Goal: Find specific page/section: Find specific page/section

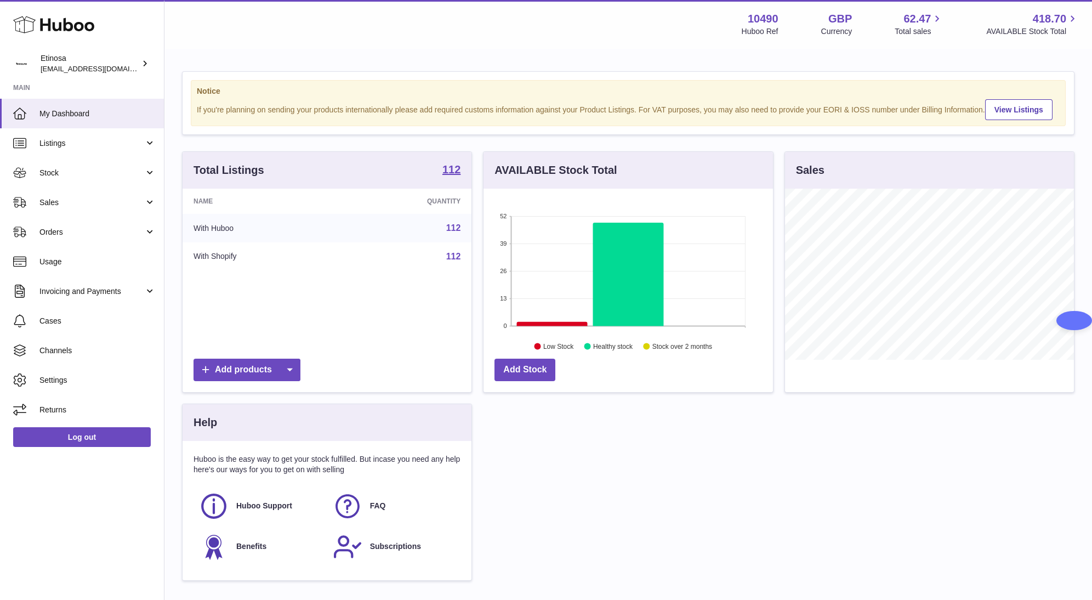
scroll to position [171, 288]
click at [70, 201] on span "Sales" at bounding box center [91, 202] width 105 height 10
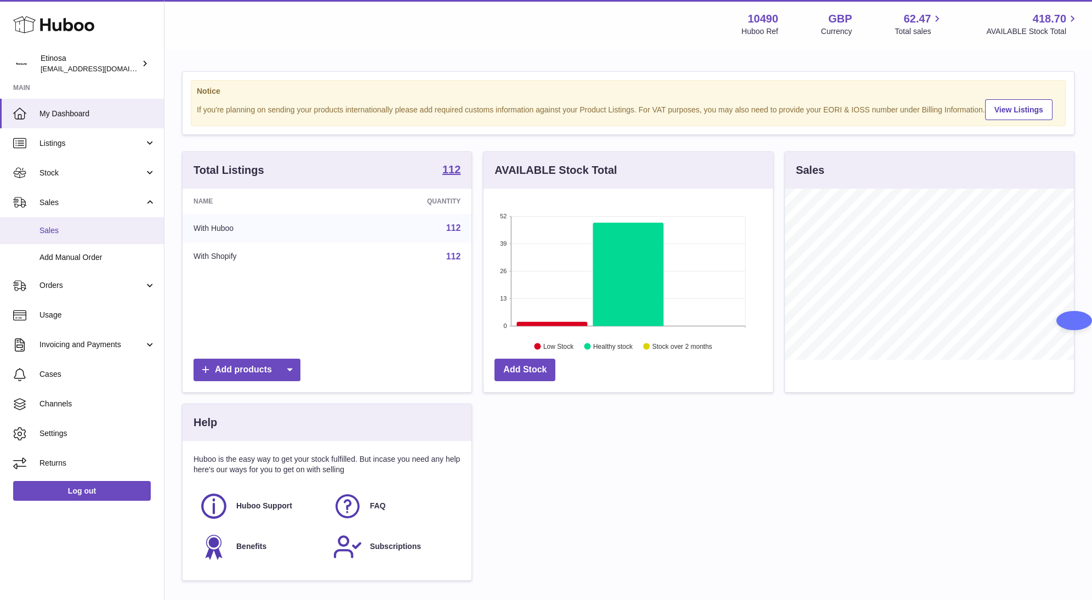
click at [107, 221] on link "Sales" at bounding box center [82, 230] width 164 height 27
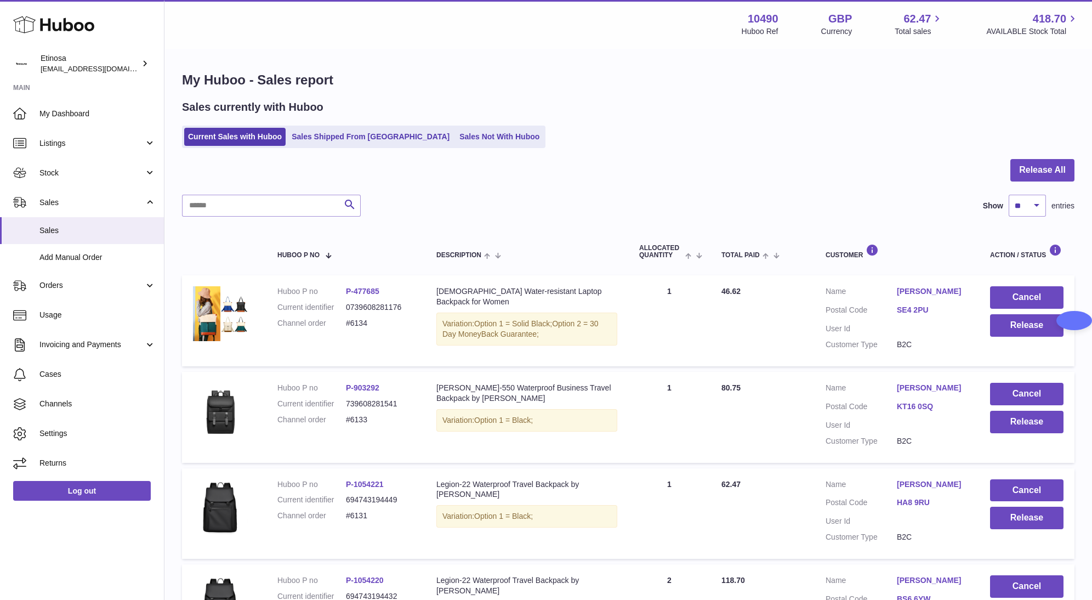
click at [859, 145] on div "Current Sales with Huboo Sales Shipped From [GEOGRAPHIC_DATA] Sales Not With Hu…" at bounding box center [628, 136] width 892 height 22
click at [905, 191] on div at bounding box center [628, 177] width 892 height 36
click at [831, 136] on div "Current Sales with Huboo Sales Shipped From [GEOGRAPHIC_DATA] Sales Not With Hu…" at bounding box center [628, 136] width 892 height 22
